Goal: Transaction & Acquisition: Purchase product/service

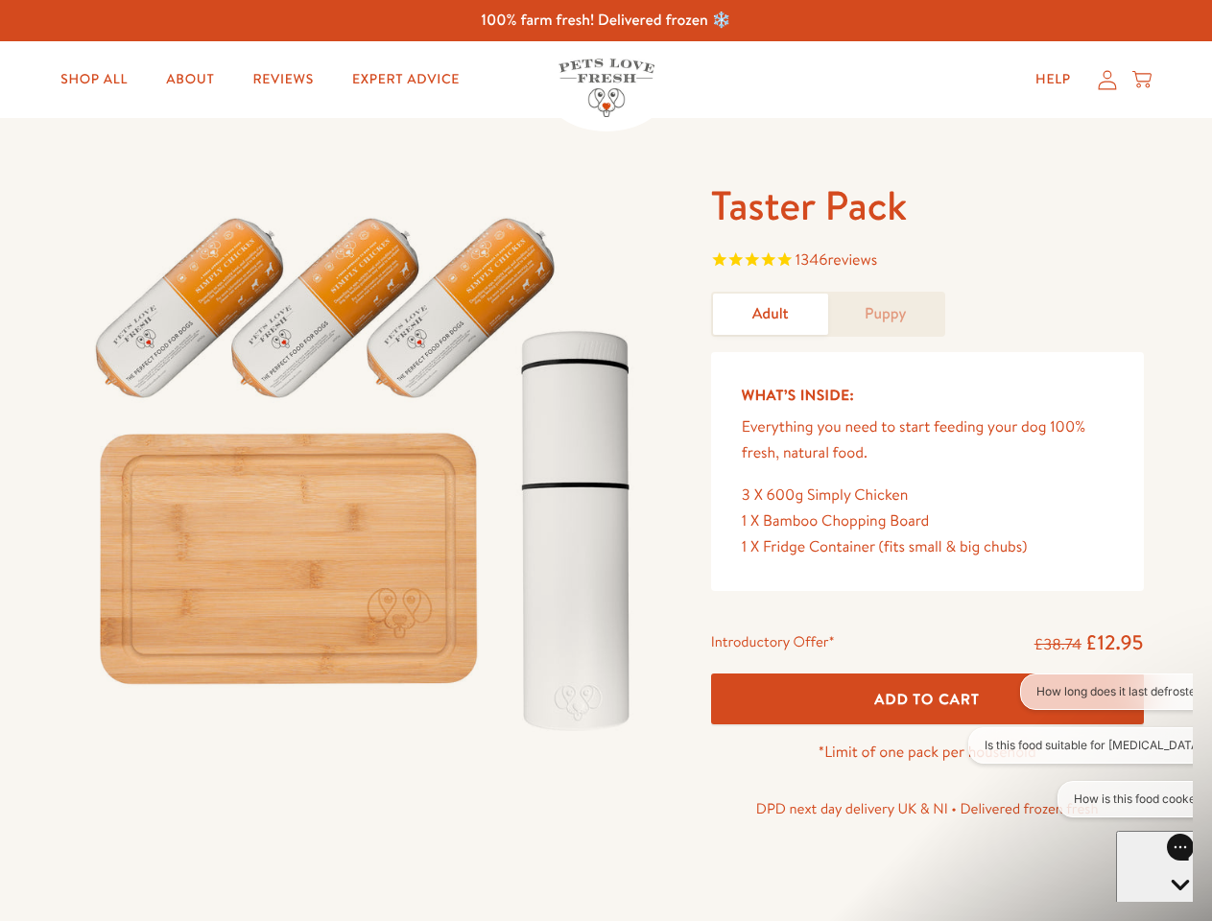
click at [605, 461] on img at bounding box center [367, 465] width 596 height 572
click at [927, 262] on span "1346 reviews" at bounding box center [927, 262] width 433 height 29
click at [927, 698] on span "Add To Cart" at bounding box center [927, 699] width 106 height 20
click at [1080, 692] on button "How long does it last defrosted?" at bounding box center [1122, 692] width 204 height 36
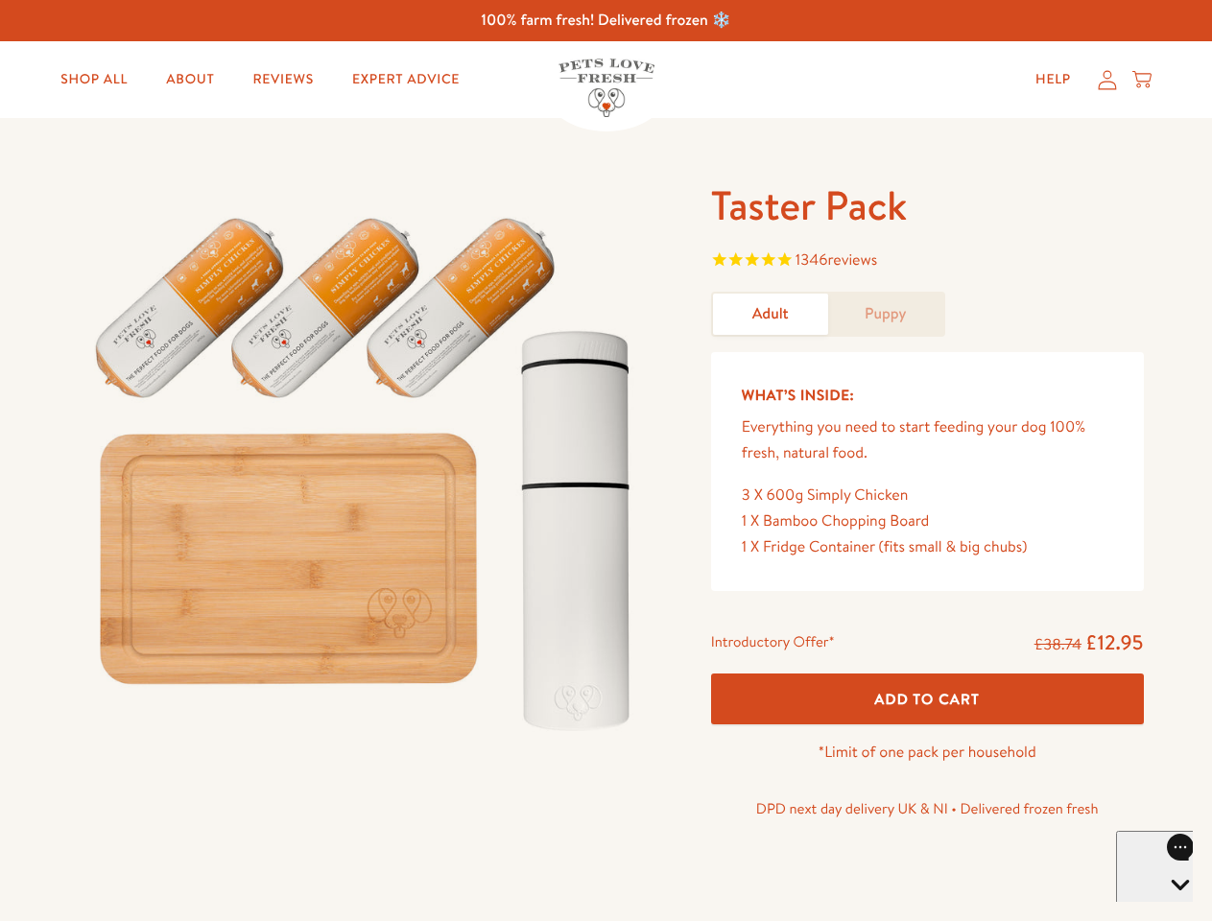
scroll to position [5, 0]
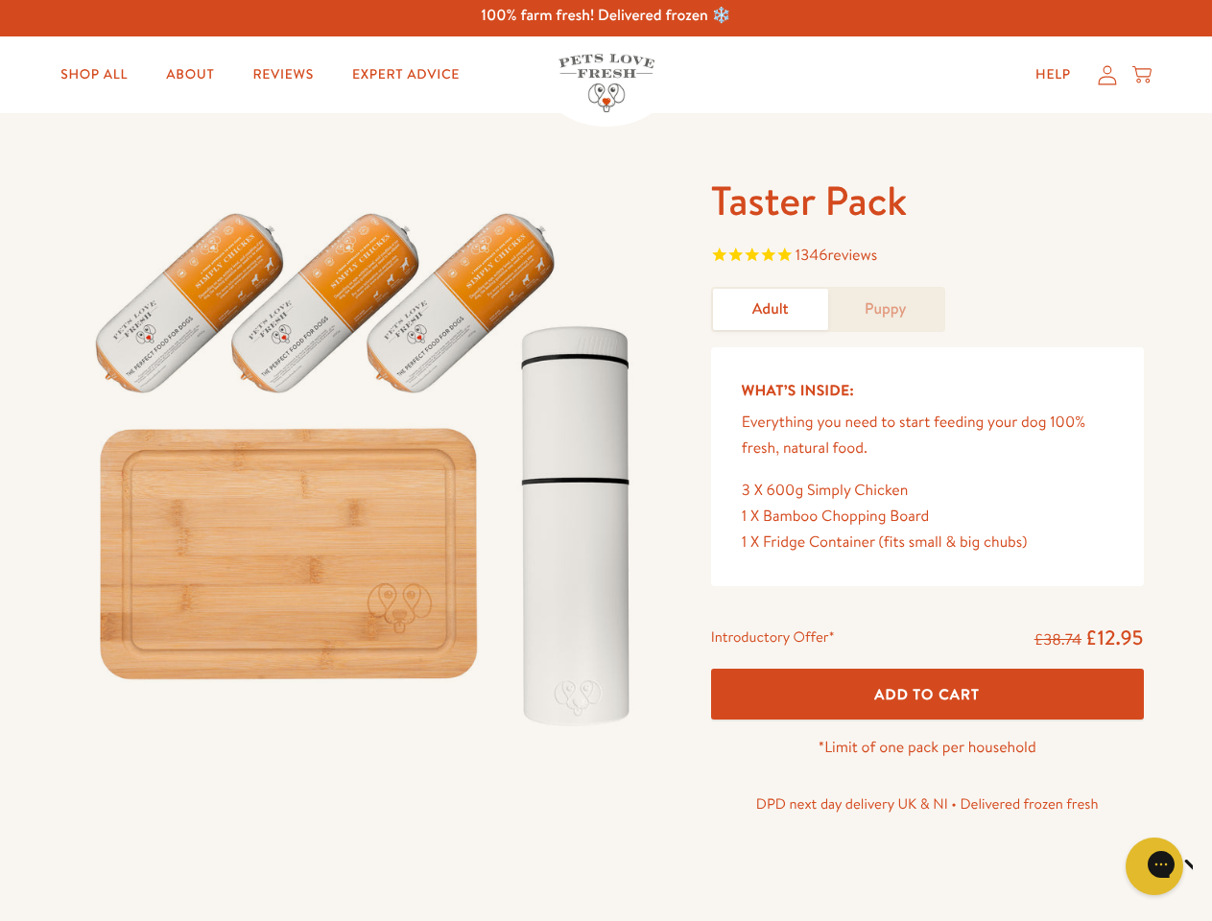
click at [1211, 866] on icon "Close gorgias live chat" at bounding box center [1222, 864] width 18 height 18
